Goal: Find specific page/section: Find specific page/section

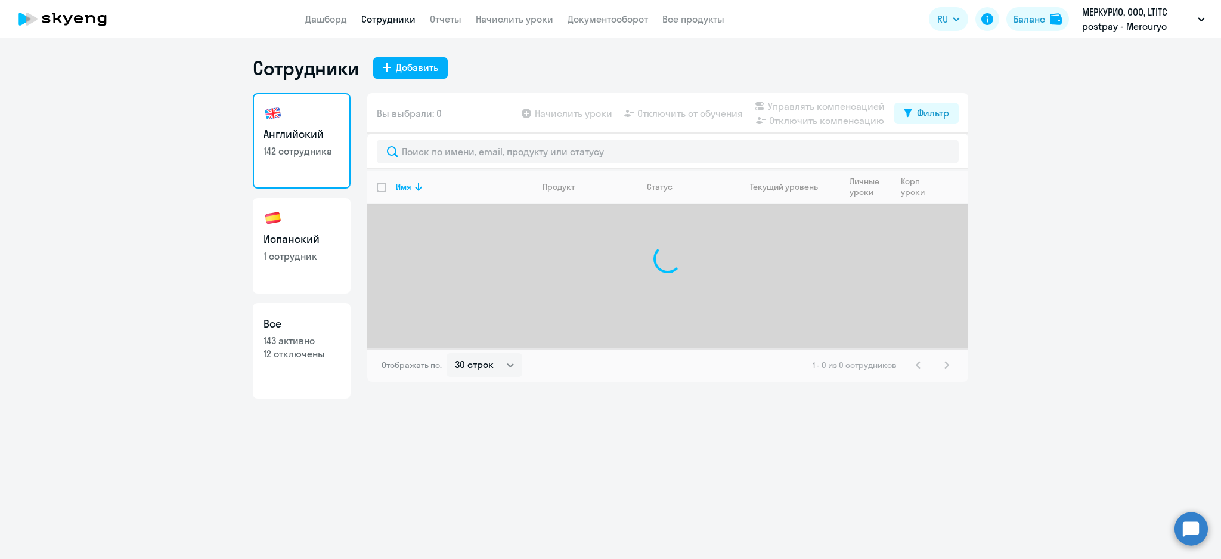
select select "30"
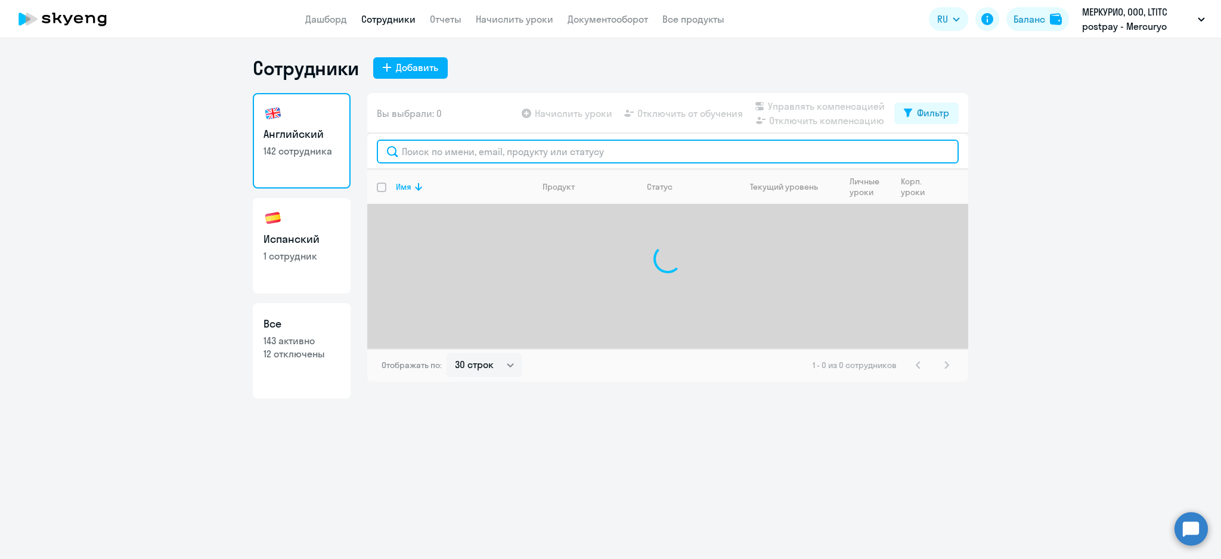
click at [511, 156] on input "text" at bounding box center [668, 152] width 582 height 24
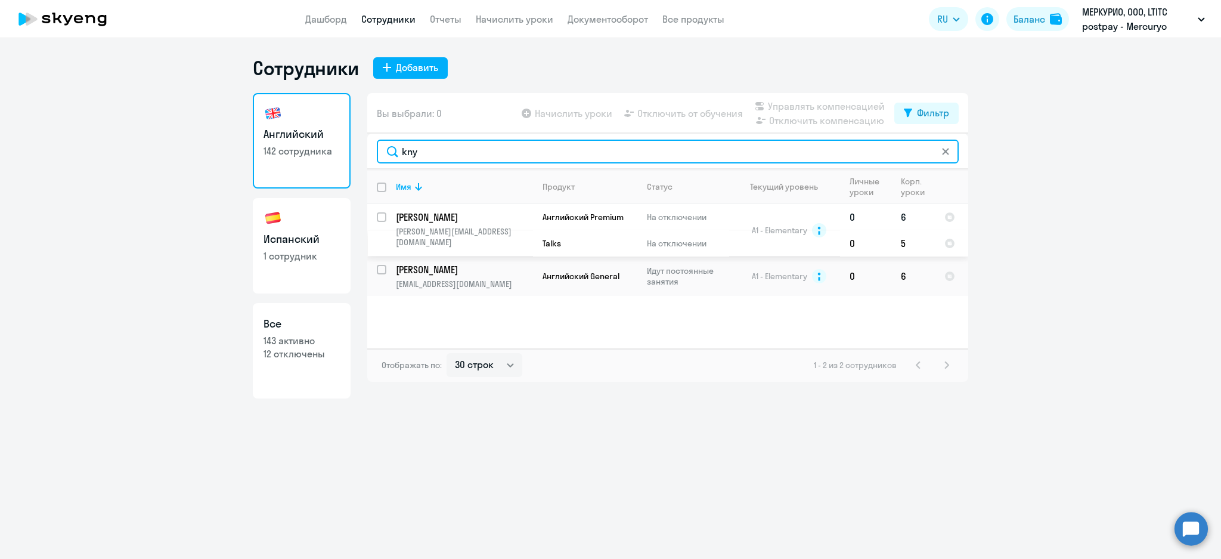
type input "kny"
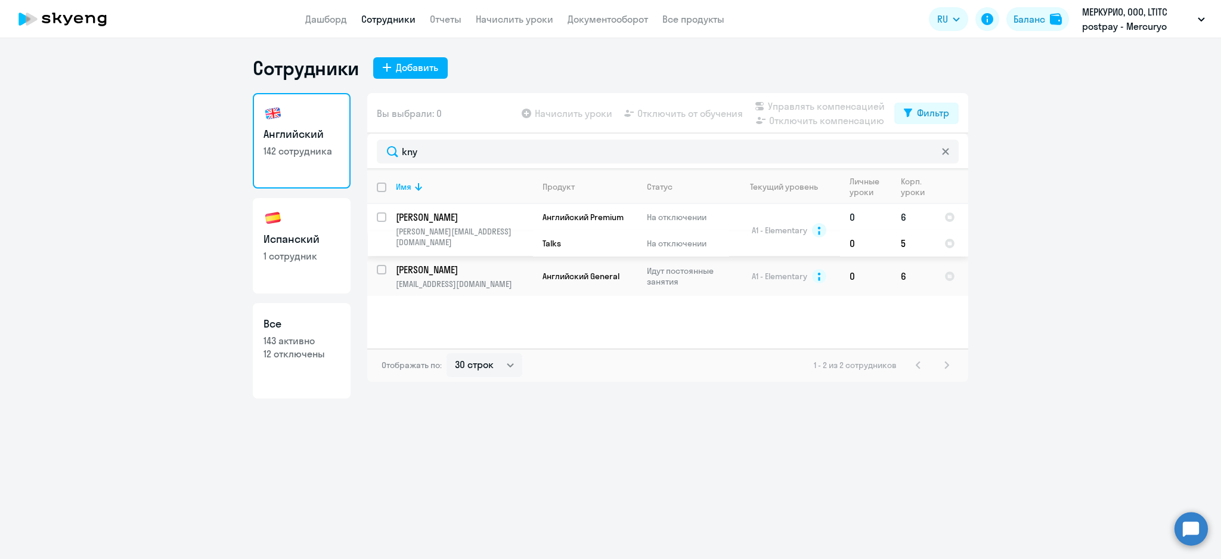
click at [445, 221] on p "[PERSON_NAME]" at bounding box center [463, 216] width 135 height 13
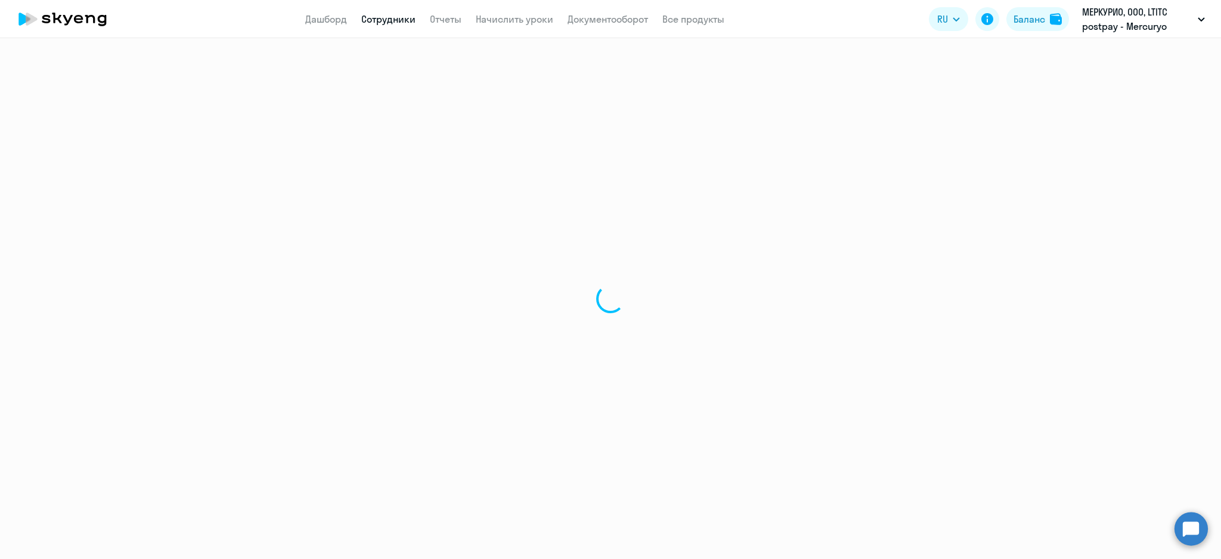
select select "english"
